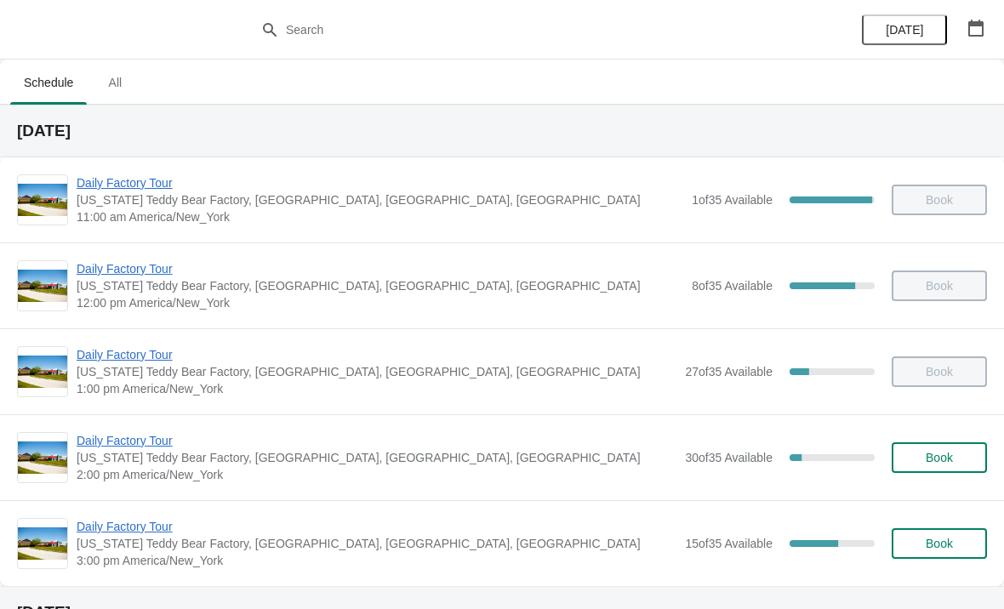
click at [153, 439] on span "Daily Factory Tour" at bounding box center [377, 440] width 600 height 17
click at [179, 444] on span "Daily Factory Tour" at bounding box center [377, 440] width 600 height 17
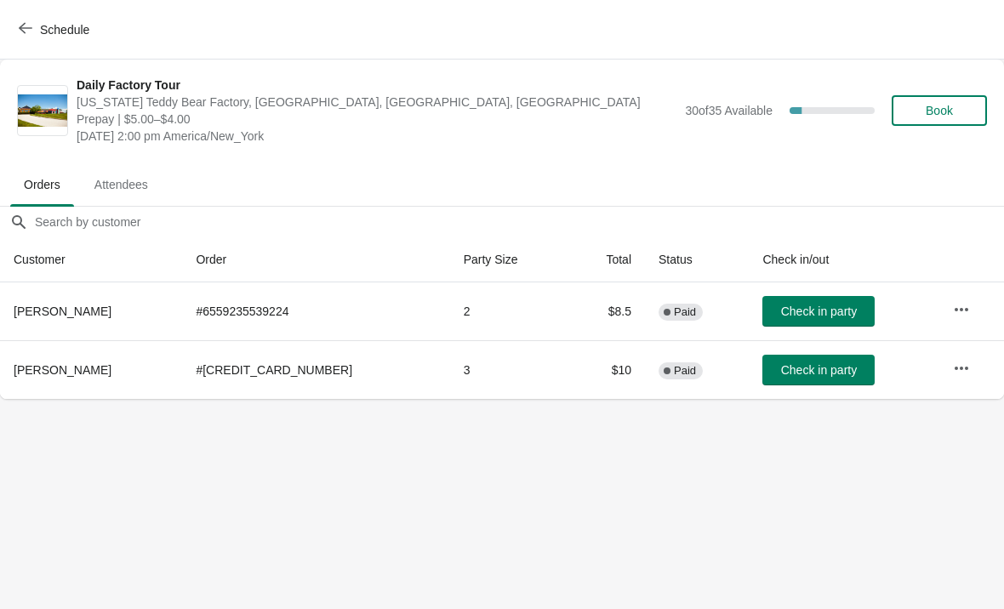
click at [799, 315] on span "Check in party" at bounding box center [819, 312] width 76 height 14
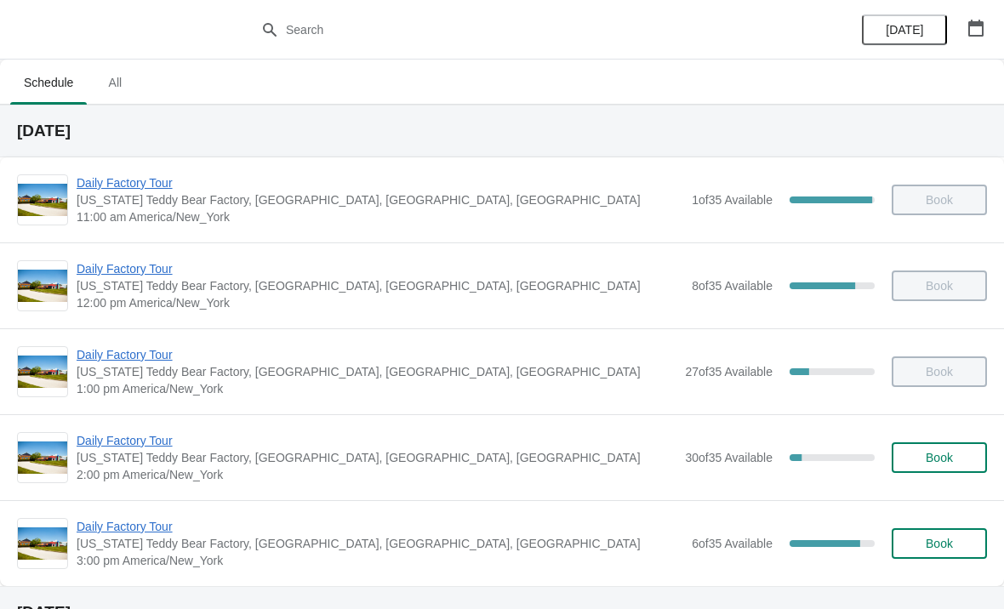
click at [128, 533] on span "Daily Factory Tour" at bounding box center [380, 526] width 606 height 17
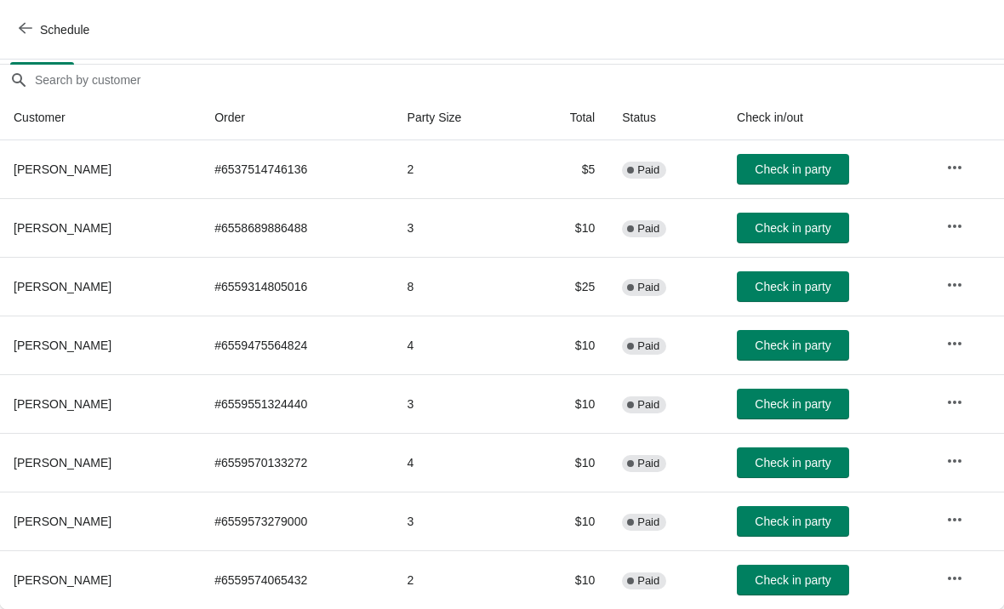
scroll to position [142, 0]
click at [788, 515] on span "Check in party" at bounding box center [792, 522] width 76 height 14
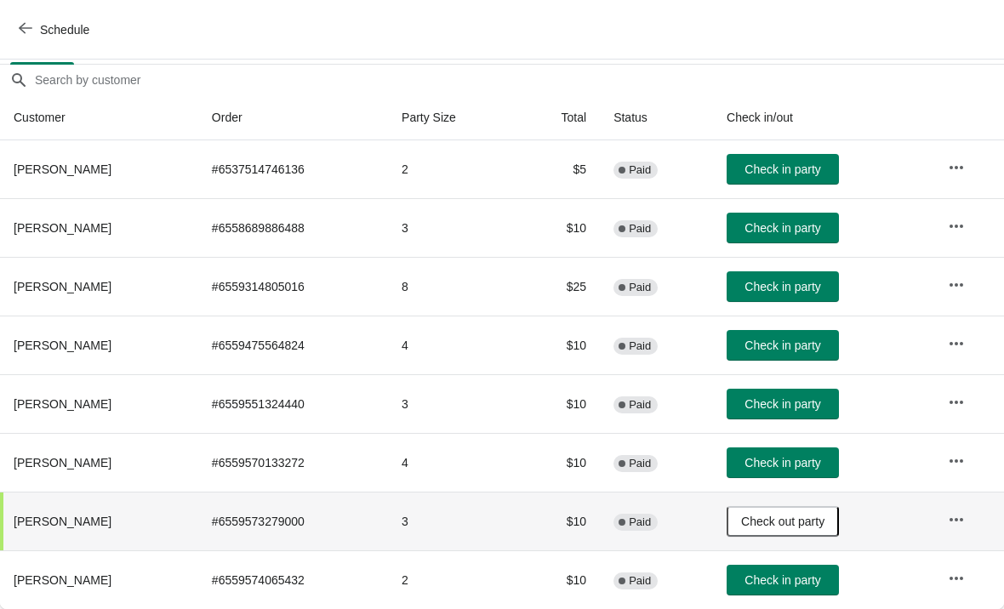
click at [806, 578] on span "Check in party" at bounding box center [782, 580] width 76 height 14
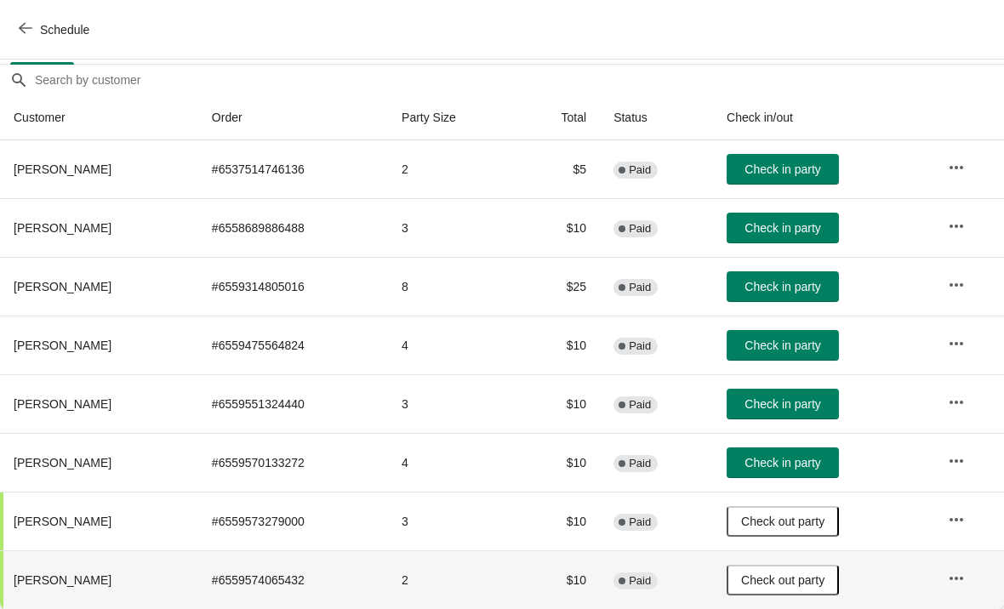
click at [791, 348] on span "Check in party" at bounding box center [782, 346] width 76 height 14
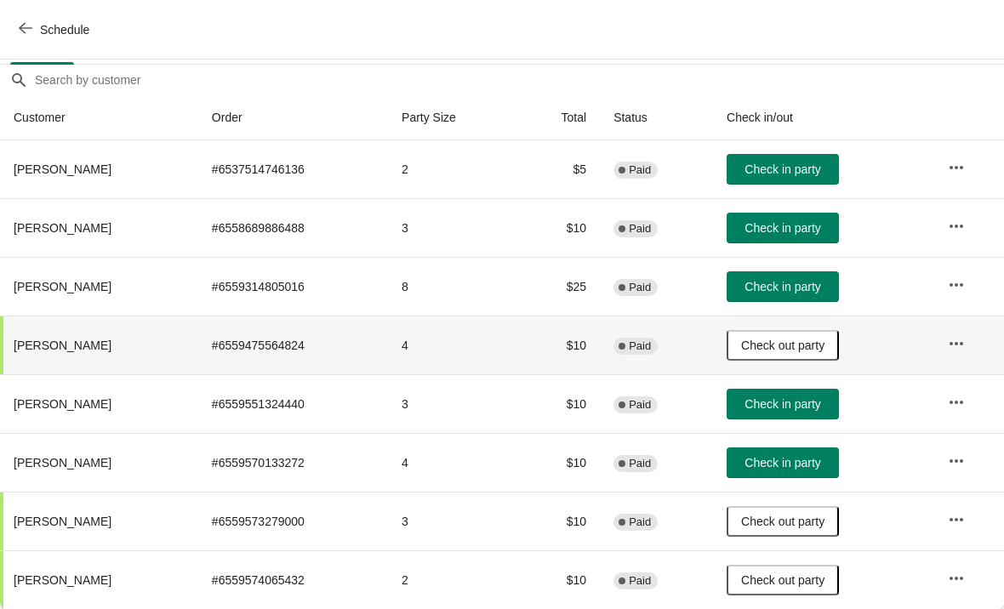
click at [783, 464] on span "Check in party" at bounding box center [782, 463] width 76 height 14
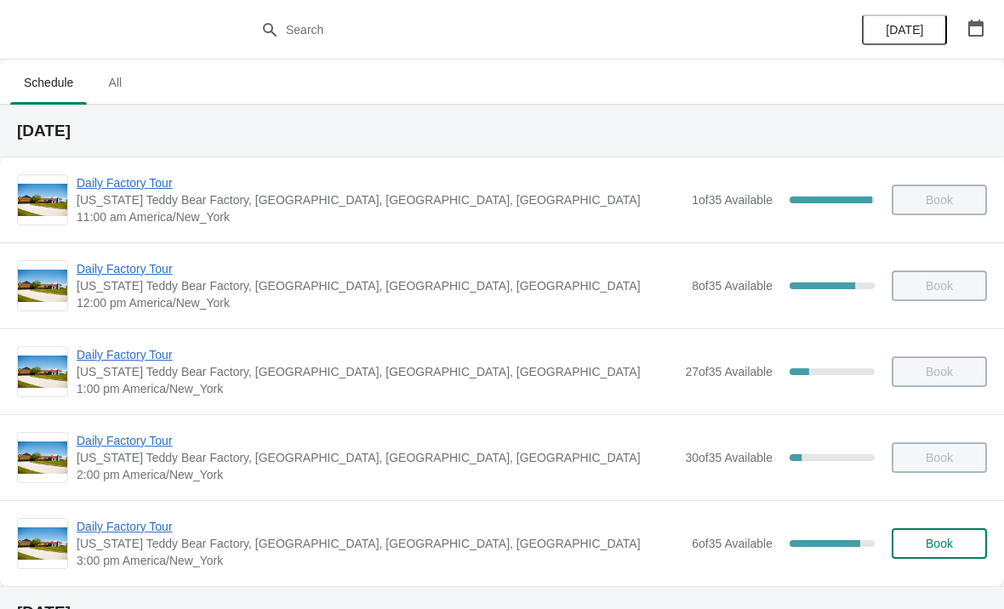
click at [133, 532] on span "Daily Factory Tour" at bounding box center [380, 526] width 606 height 17
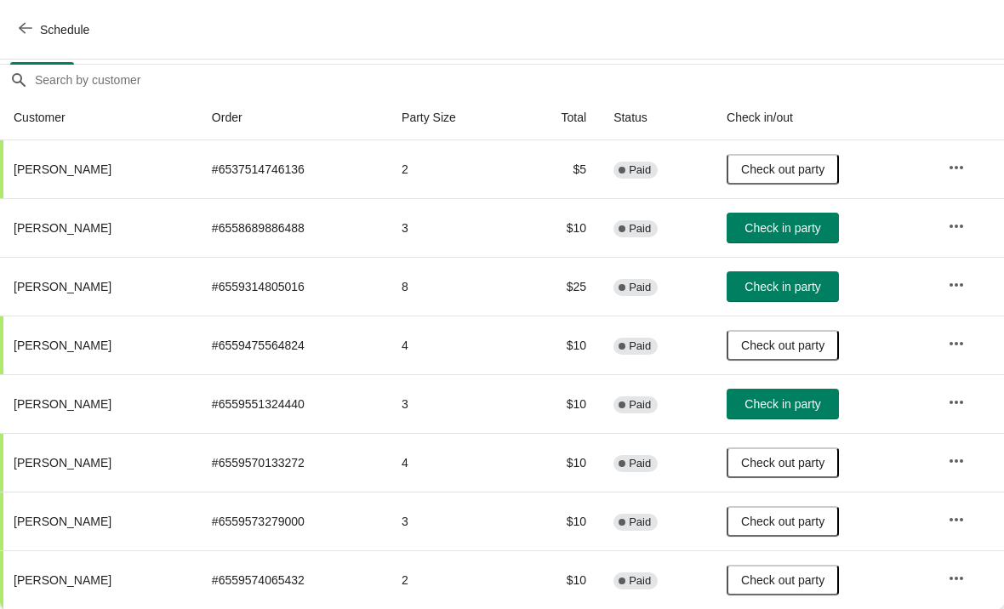
scroll to position [142, 0]
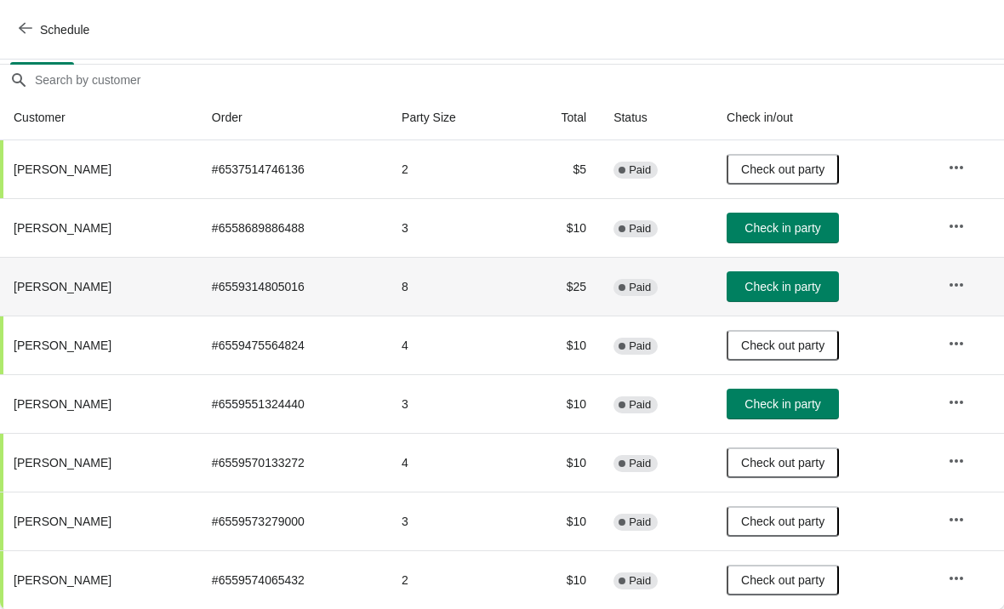
click at [782, 296] on button "Check in party" at bounding box center [782, 286] width 112 height 31
